Goal: Task Accomplishment & Management: Complete application form

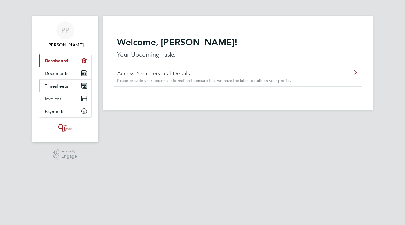
click at [55, 84] on span "Timesheets" at bounding box center [56, 85] width 23 height 5
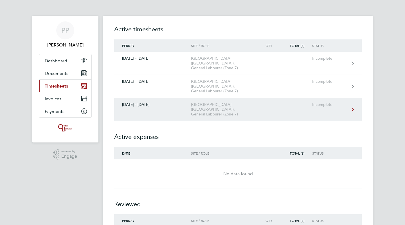
click at [204, 102] on div "[GEOGRAPHIC_DATA] ([GEOGRAPHIC_DATA]), General Labourer (Zone 7)" at bounding box center [223, 109] width 64 height 14
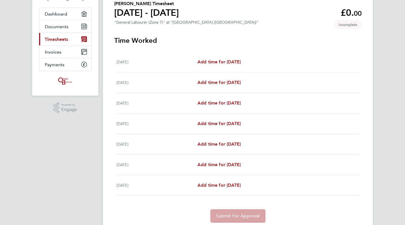
scroll to position [56, 0]
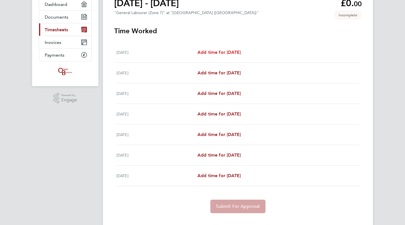
click at [220, 52] on span "Add time for [DATE]" at bounding box center [218, 51] width 43 height 5
select select "30"
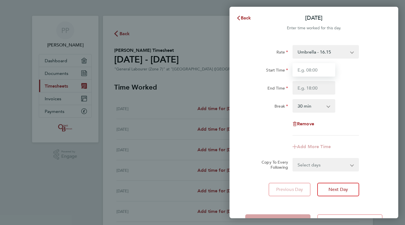
click at [306, 69] on input "Start Time" at bounding box center [313, 69] width 43 height 13
type input "07:30"
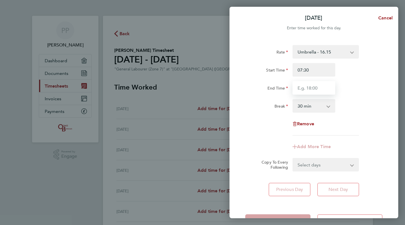
click at [314, 89] on input "End Time" at bounding box center [313, 87] width 43 height 13
type input "16:30"
click at [370, 118] on div "Rate Umbrella - 16.15 Start Time 07:30 End Time 16:30 Break 0 min 15 min 30 min…" at bounding box center [313, 90] width 137 height 90
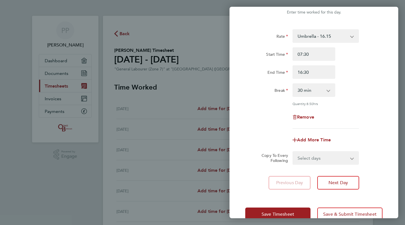
scroll to position [28, 0]
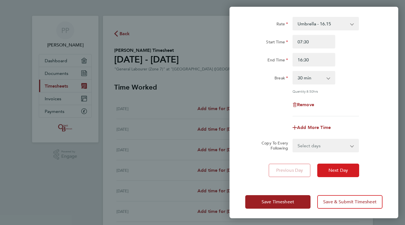
click at [339, 172] on span "Next Day" at bounding box center [337, 170] width 19 height 6
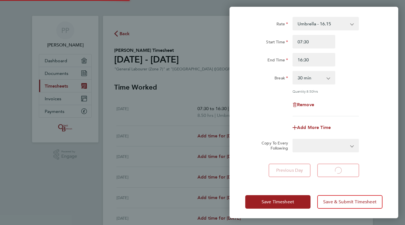
select select "30"
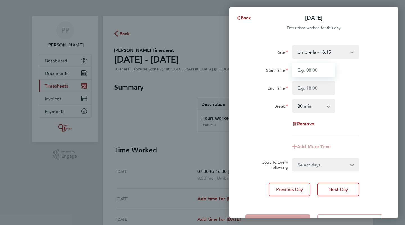
click at [306, 71] on input "Start Time" at bounding box center [313, 69] width 43 height 13
type input "07:30"
click at [314, 85] on input "End Time" at bounding box center [313, 87] width 43 height 13
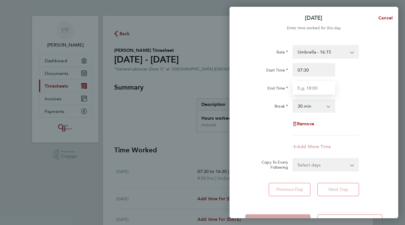
type input "16:30"
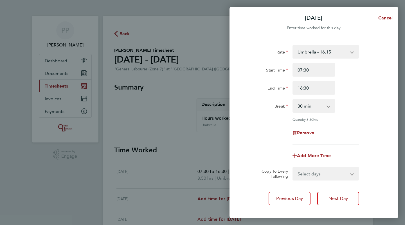
click at [366, 102] on div "Break 0 min 15 min 30 min 45 min 60 min 75 min 90 min" at bounding box center [314, 105] width 142 height 13
click at [326, 195] on button "Next Day" at bounding box center [338, 198] width 42 height 13
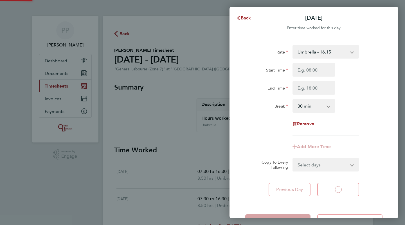
select select "30"
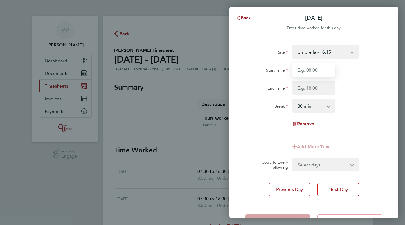
click at [316, 71] on input "Start Time" at bounding box center [313, 69] width 43 height 13
type input "07:30"
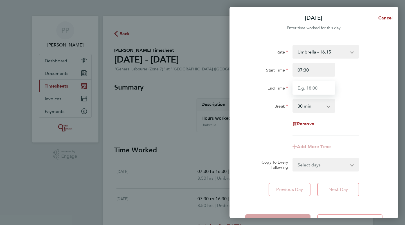
click at [317, 87] on input "End Time" at bounding box center [313, 87] width 43 height 13
type input "16:30"
click at [373, 152] on div "Add More Time" at bounding box center [314, 146] width 142 height 13
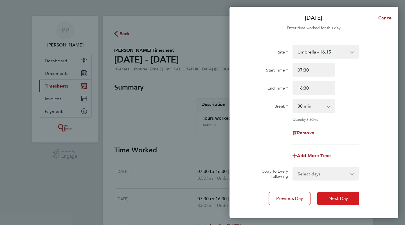
click at [332, 198] on span "Next Day" at bounding box center [337, 198] width 19 height 6
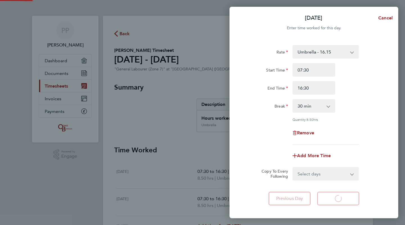
select select "30"
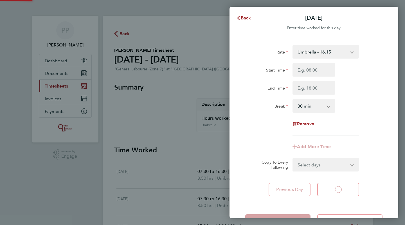
select select "30"
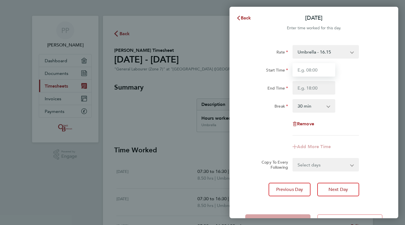
click at [308, 69] on input "Start Time" at bounding box center [313, 69] width 43 height 13
type input "07:30"
click at [318, 87] on input "End Time" at bounding box center [313, 87] width 43 height 13
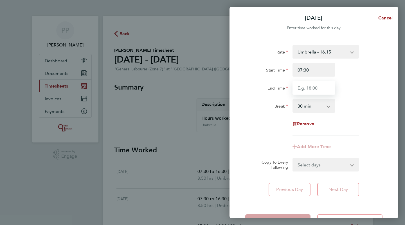
type input "16:30"
click at [377, 103] on div "Break 0 min 15 min 30 min 45 min 60 min 75 min 90 min" at bounding box center [314, 105] width 142 height 13
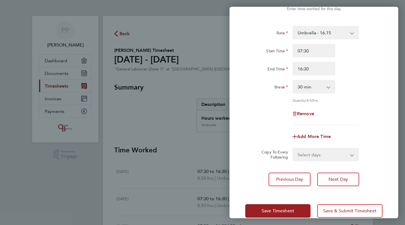
scroll to position [28, 0]
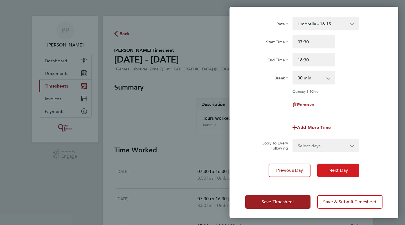
click at [339, 170] on span "Next Day" at bounding box center [337, 170] width 19 height 6
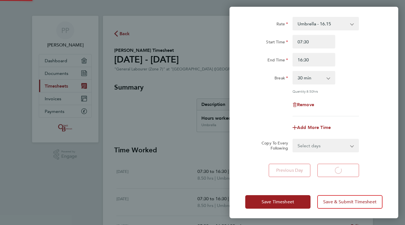
select select "30"
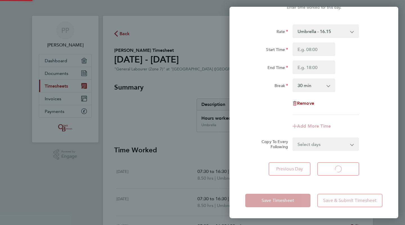
select select "30"
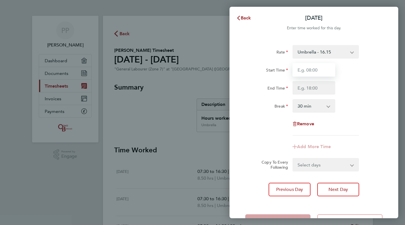
click at [306, 69] on input "Start Time" at bounding box center [313, 69] width 43 height 13
type input "07:30"
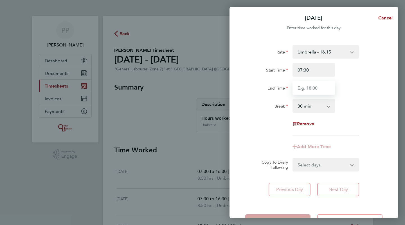
click at [314, 85] on input "End Time" at bounding box center [313, 87] width 43 height 13
type input "16:30"
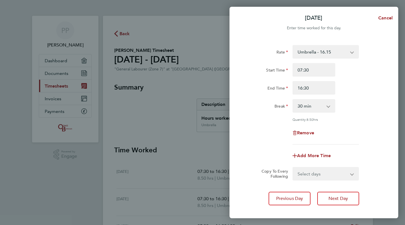
click at [361, 106] on div "Break 0 min 15 min 30 min 45 min 60 min 75 min 90 min" at bounding box center [314, 105] width 142 height 13
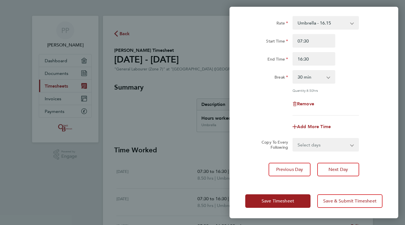
scroll to position [29, 0]
click at [283, 199] on span "Save Timesheet" at bounding box center [278, 201] width 33 height 6
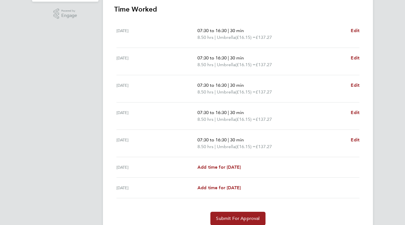
scroll to position [163, 0]
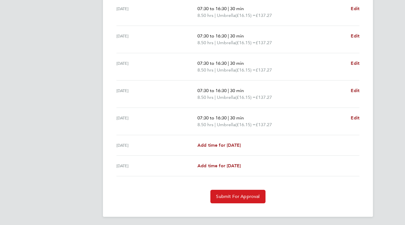
click at [231, 192] on button "Submit For Approval" at bounding box center [237, 196] width 55 height 13
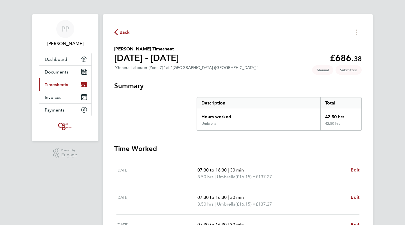
scroll to position [0, 0]
